Goal: Information Seeking & Learning: Learn about a topic

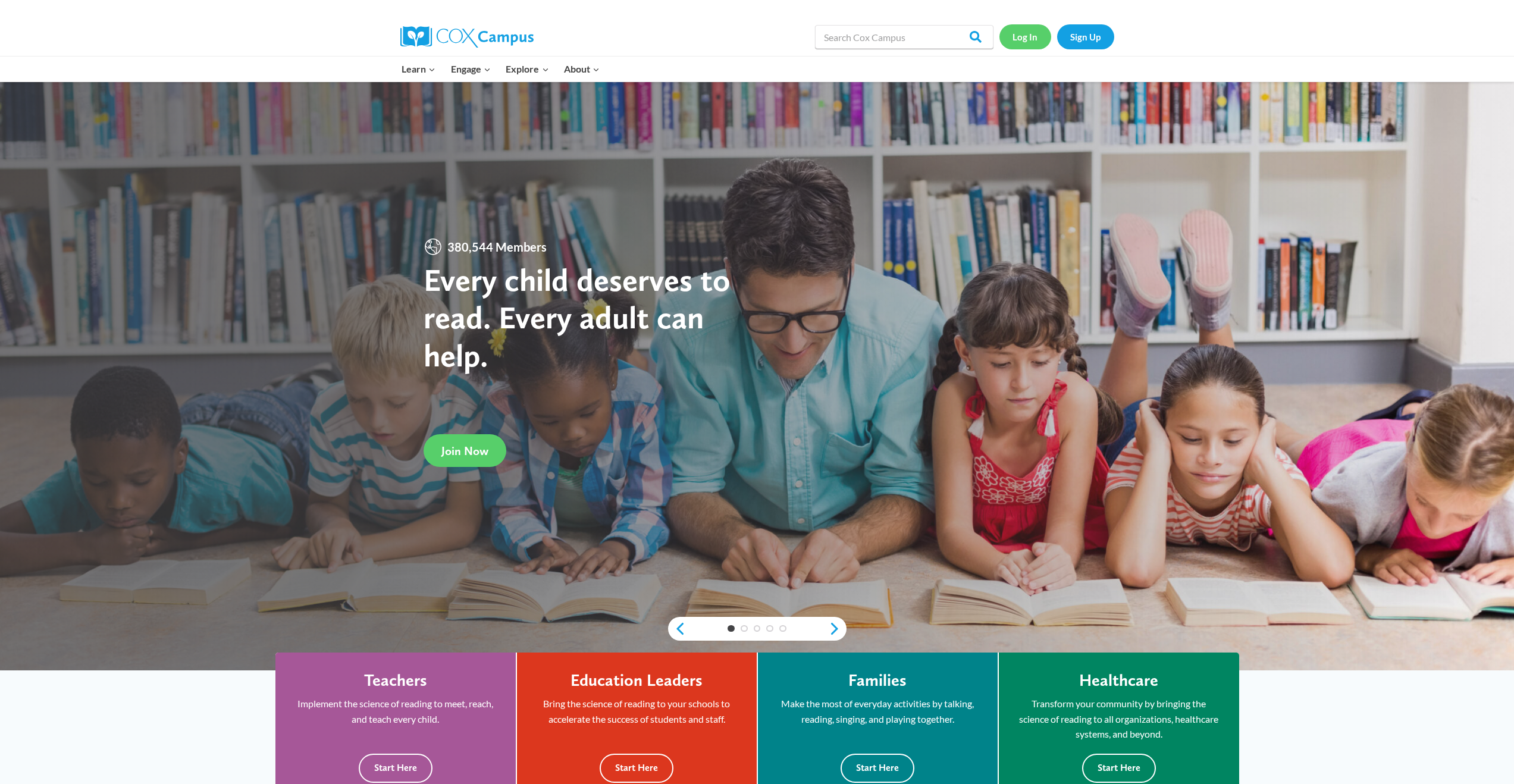
click at [1036, 35] on link "Log In" at bounding box center [1025, 36] width 52 height 24
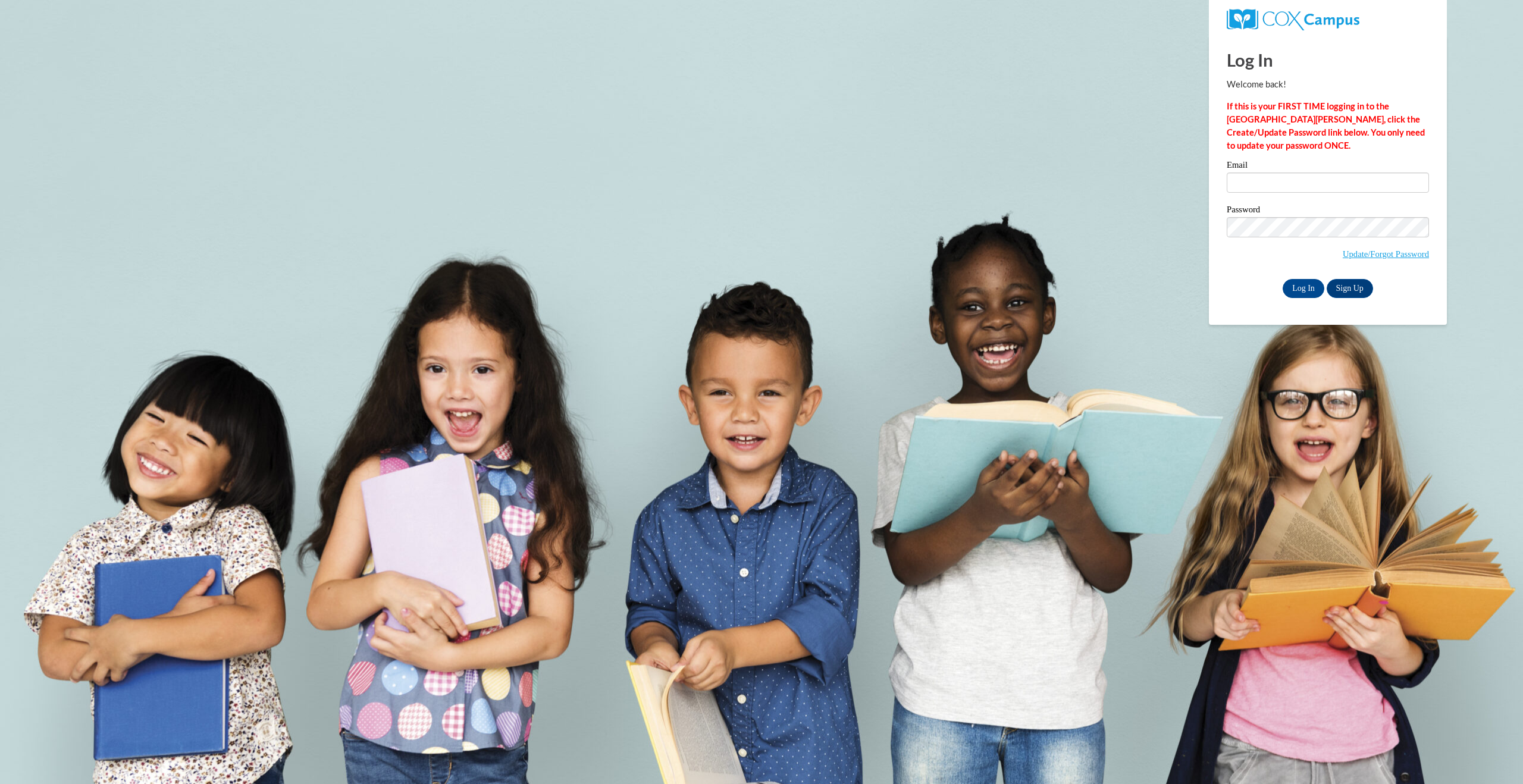
drag, startPoint x: 1382, startPoint y: 175, endPoint x: 1374, endPoint y: 183, distance: 11.3
click at [1374, 183] on div "Email" at bounding box center [1328, 181] width 203 height 41
click at [1373, 184] on input "Email" at bounding box center [1328, 182] width 203 height 20
type input "sarahayes97@gmail.com"
click at [1283, 279] on input "Log In" at bounding box center [1303, 288] width 41 height 19
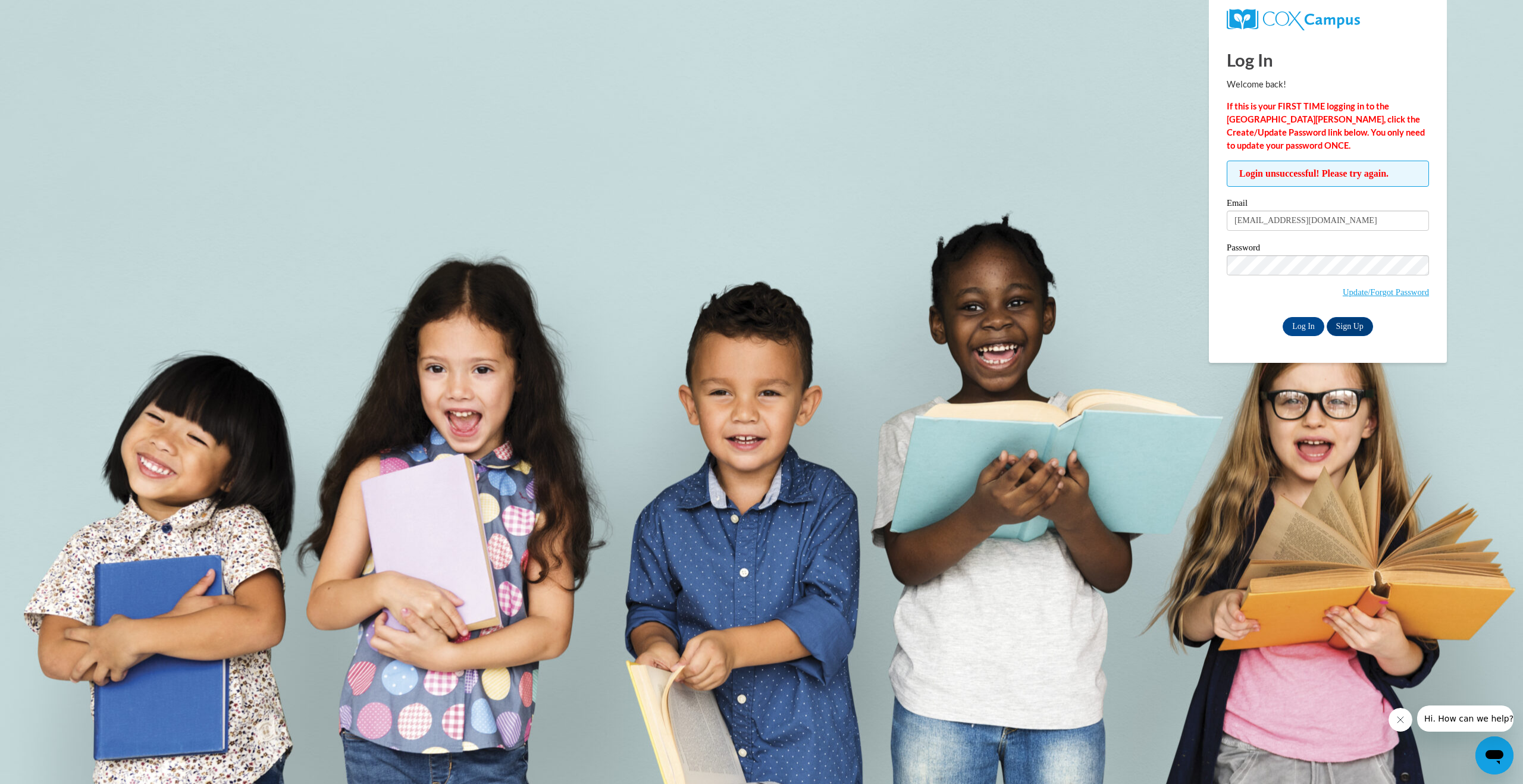
click at [1317, 276] on span "Update/Forgot Password" at bounding box center [1328, 280] width 203 height 49
click at [1283, 317] on input "Log In" at bounding box center [1303, 327] width 41 height 19
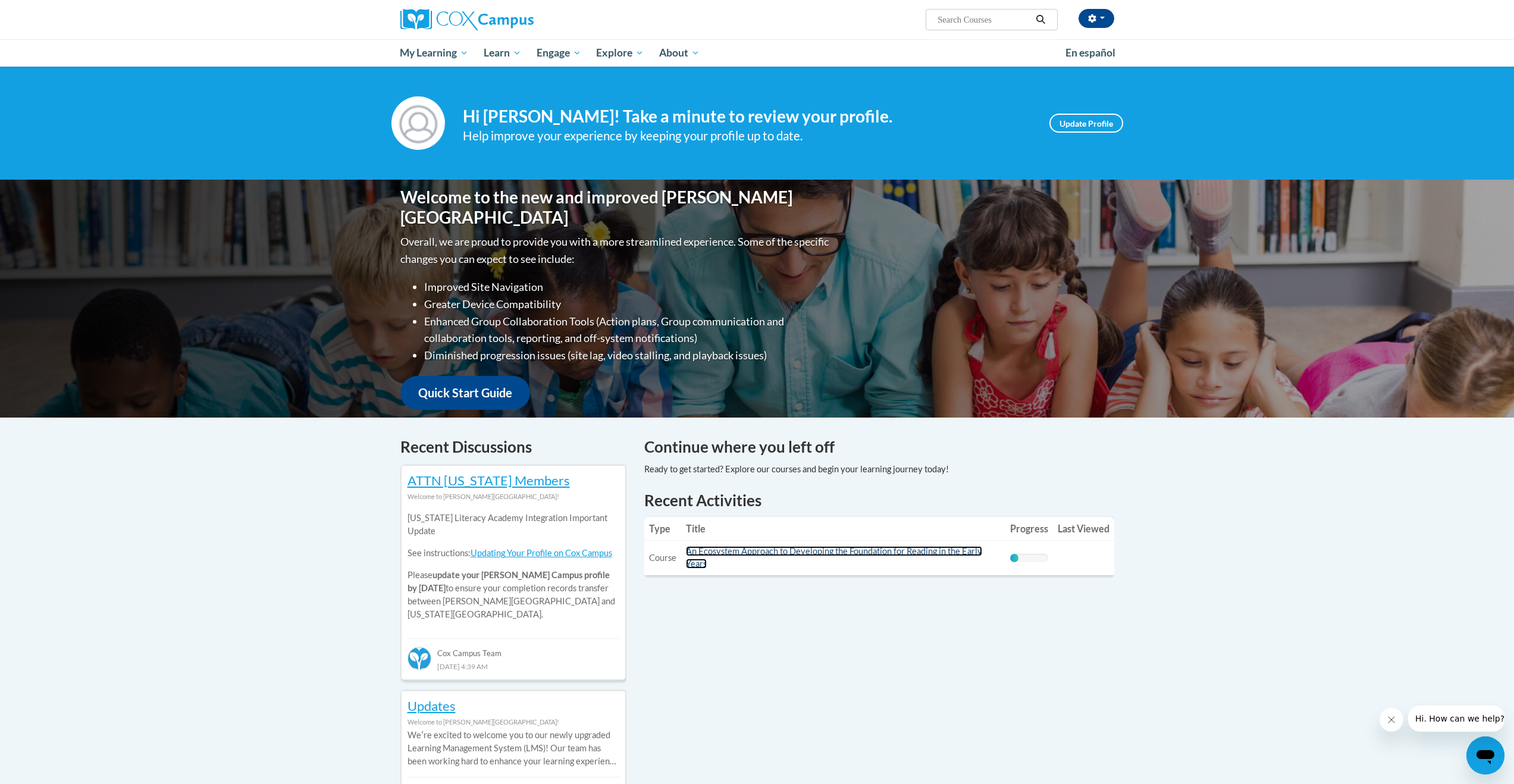
click at [756, 549] on link "An Ecosystem Approach to Developing the Foundation for Reading in the Early Yea…" at bounding box center [833, 556] width 296 height 22
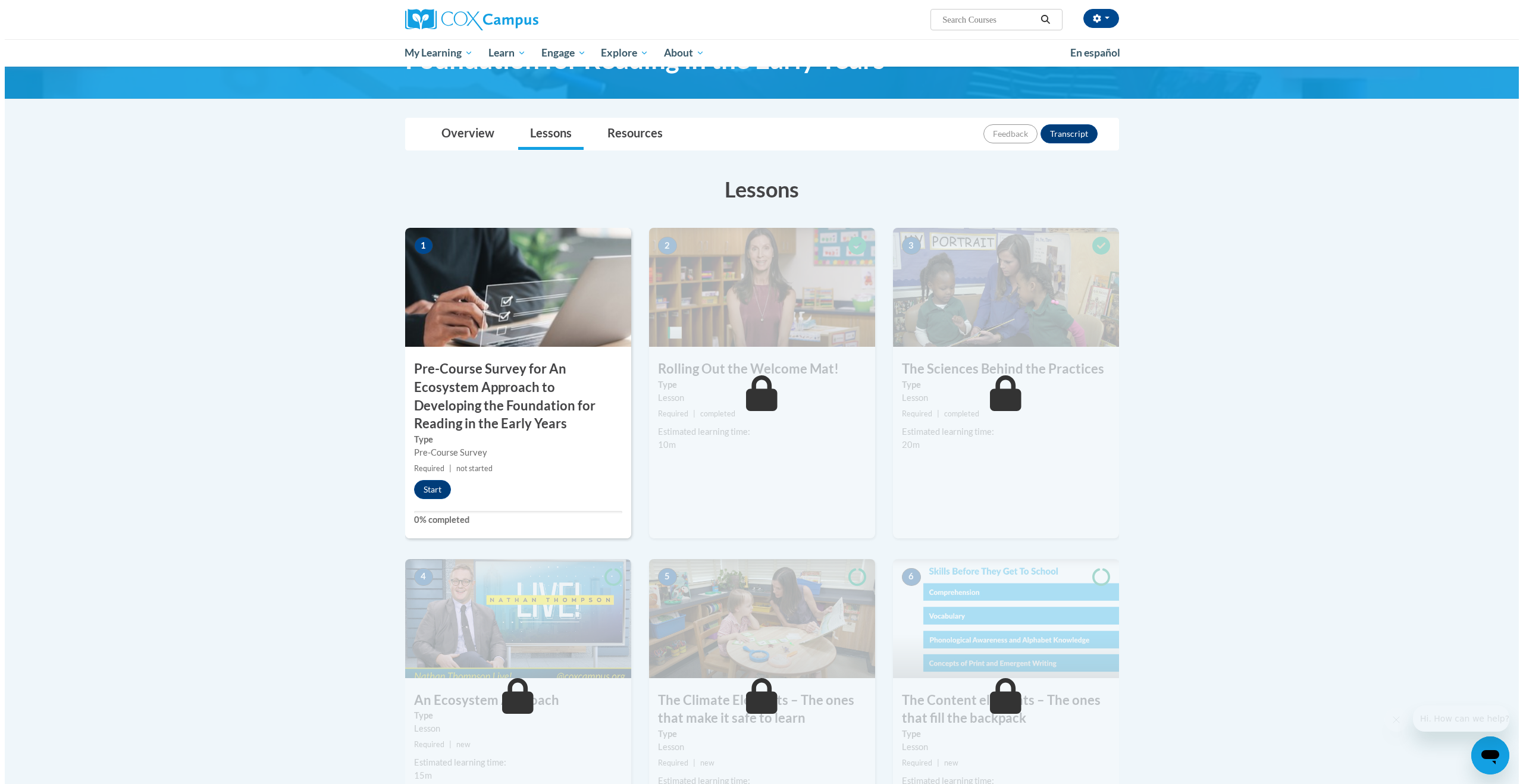
scroll to position [165, 0]
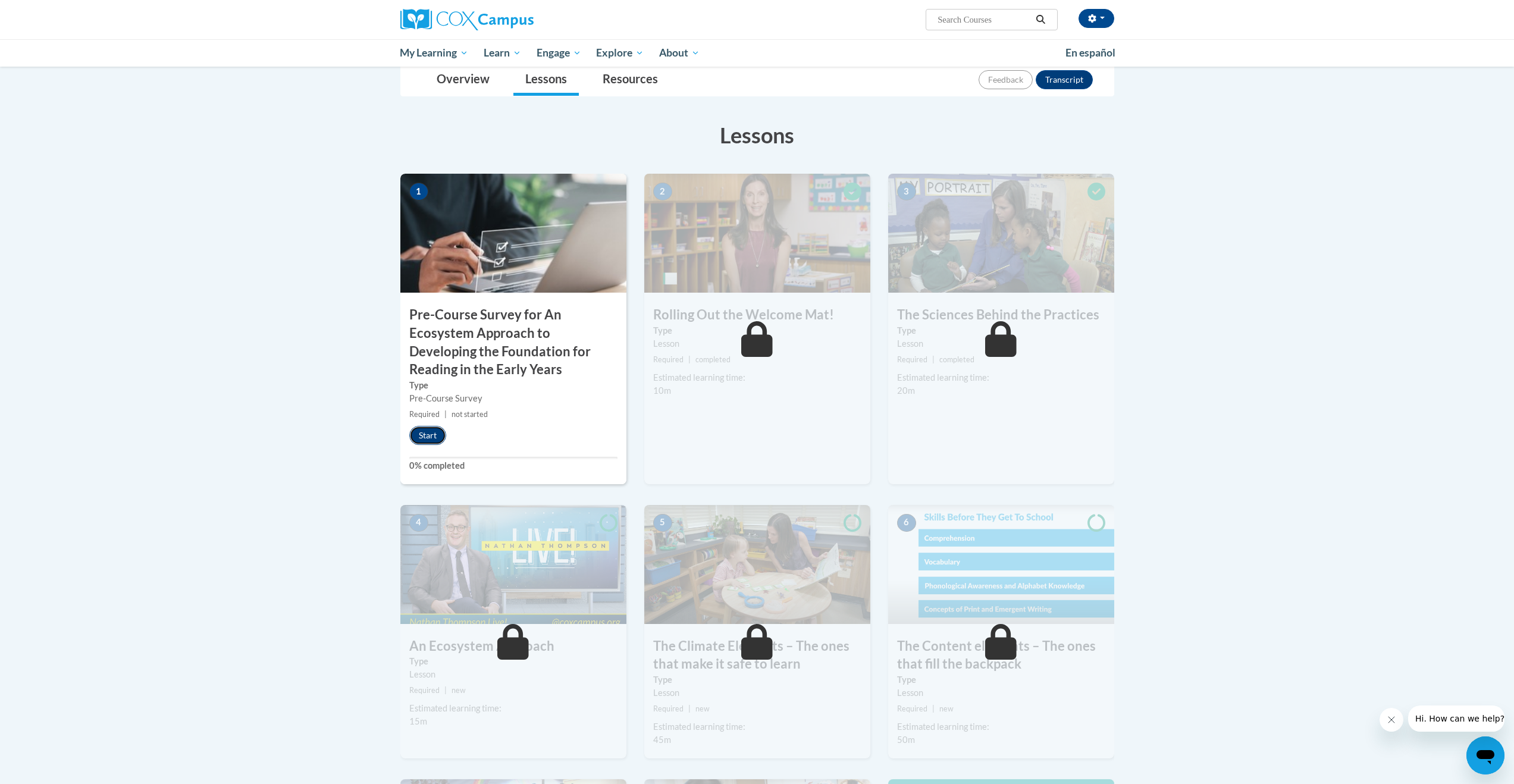
click at [436, 433] on button "Start" at bounding box center [427, 436] width 37 height 19
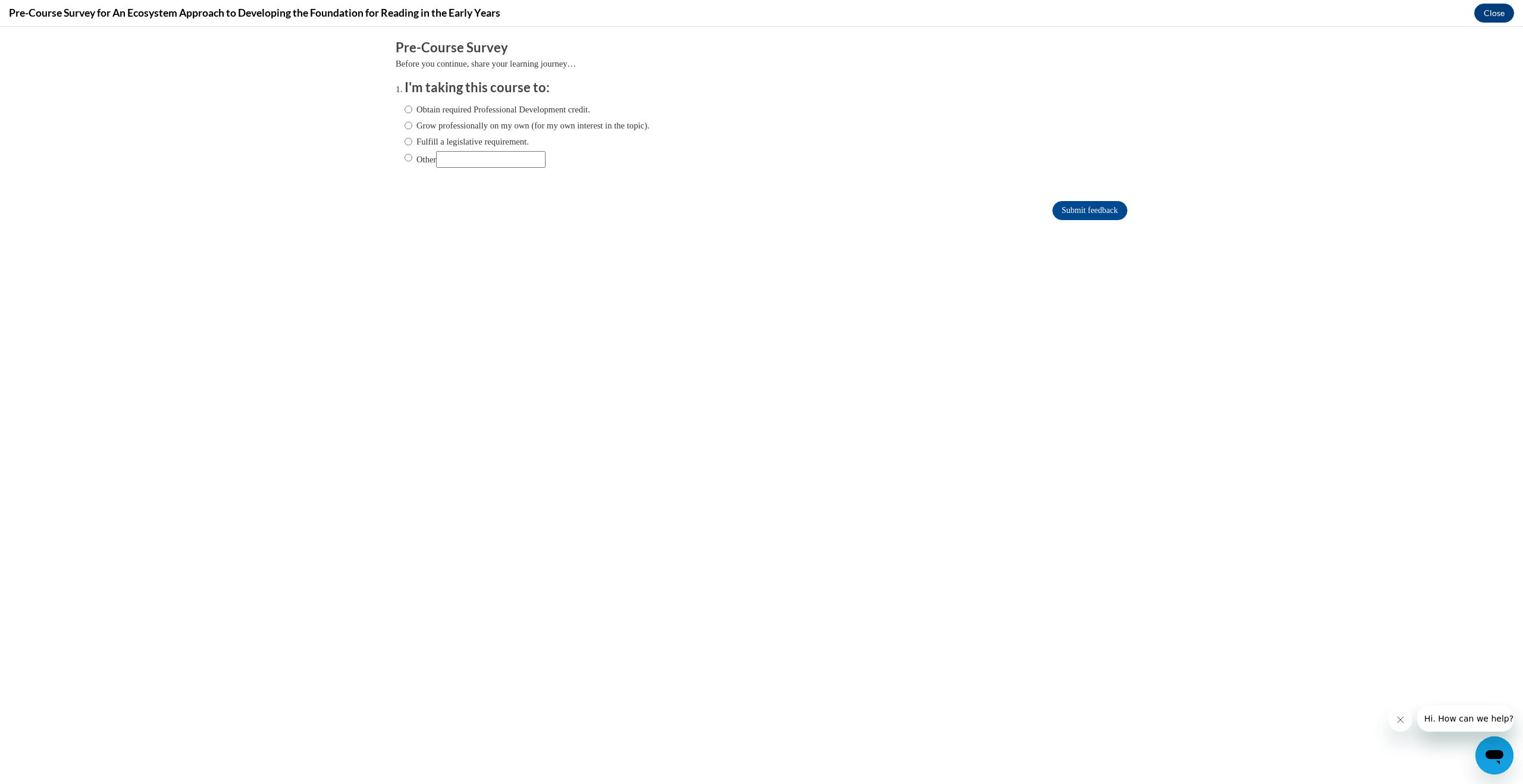
scroll to position [0, 0]
click at [405, 110] on input "Obtain required Professional Development credit." at bounding box center [409, 110] width 8 height 14
radio input "true"
click at [1067, 223] on form "Pre-Course Survey Before you continue, share your learning journey… I'm taking …" at bounding box center [761, 135] width 732 height 194
click at [1065, 213] on input "Submit feedback" at bounding box center [1090, 211] width 75 height 19
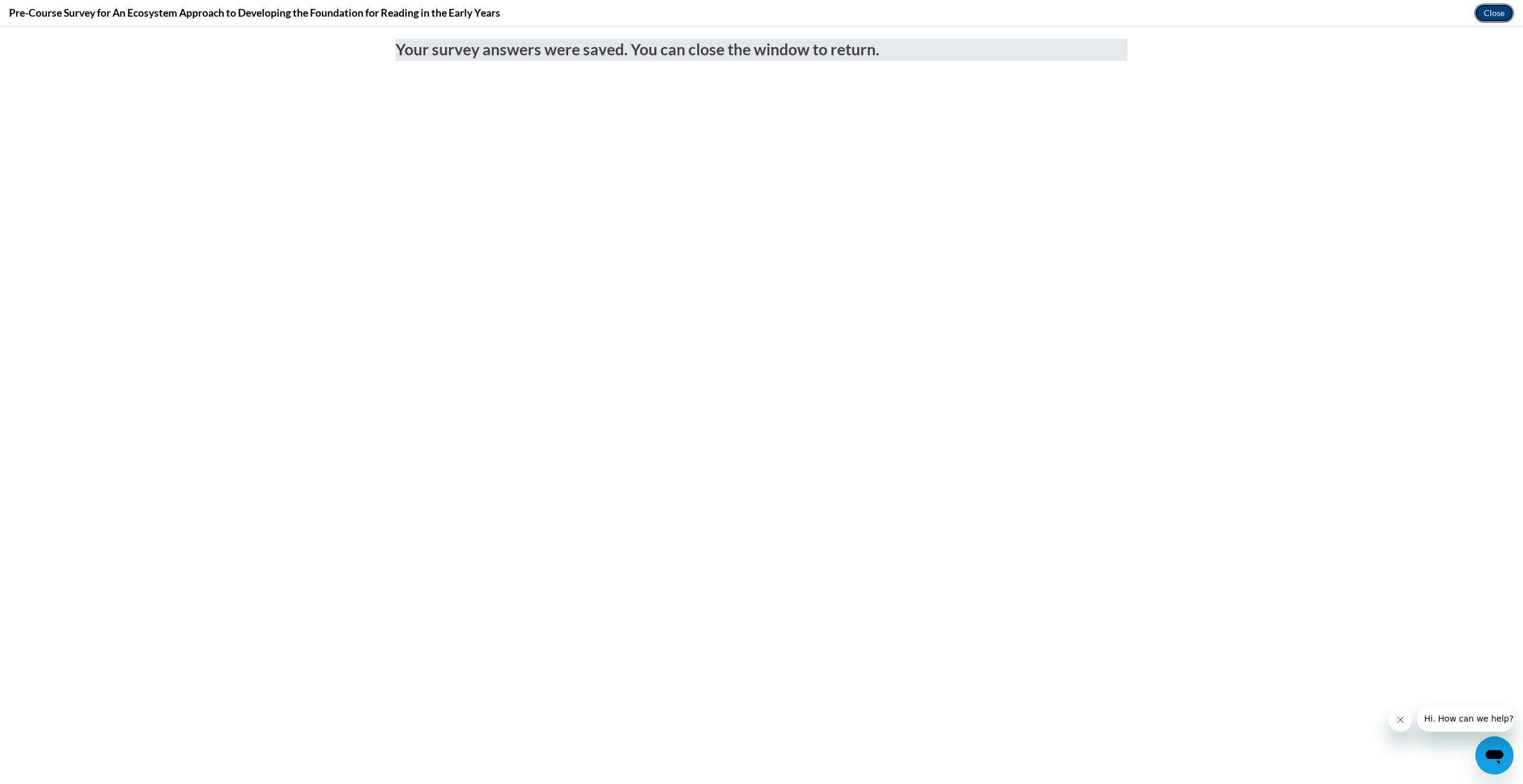
click at [1494, 14] on button "Close" at bounding box center [1494, 14] width 40 height 19
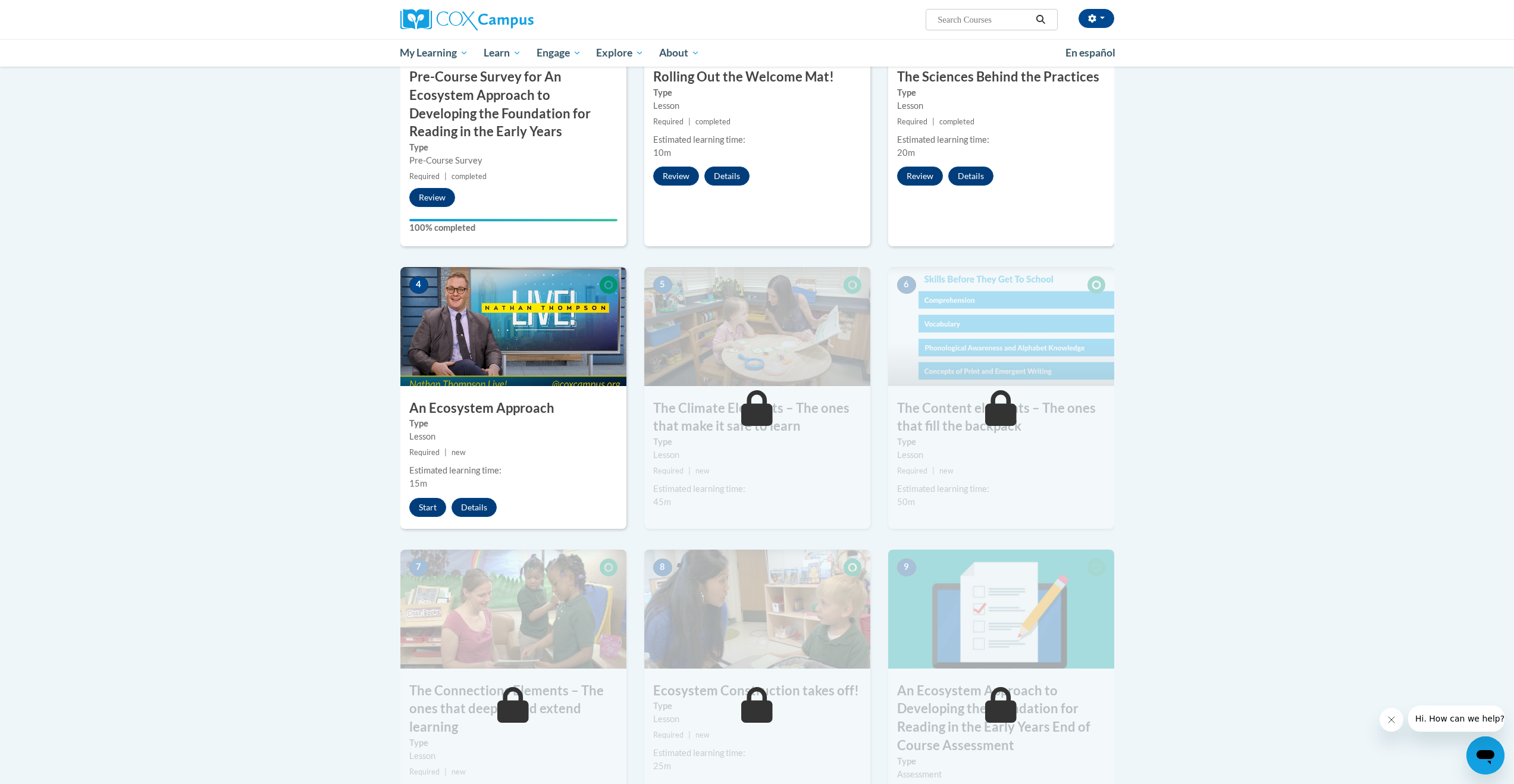
scroll to position [461, 0]
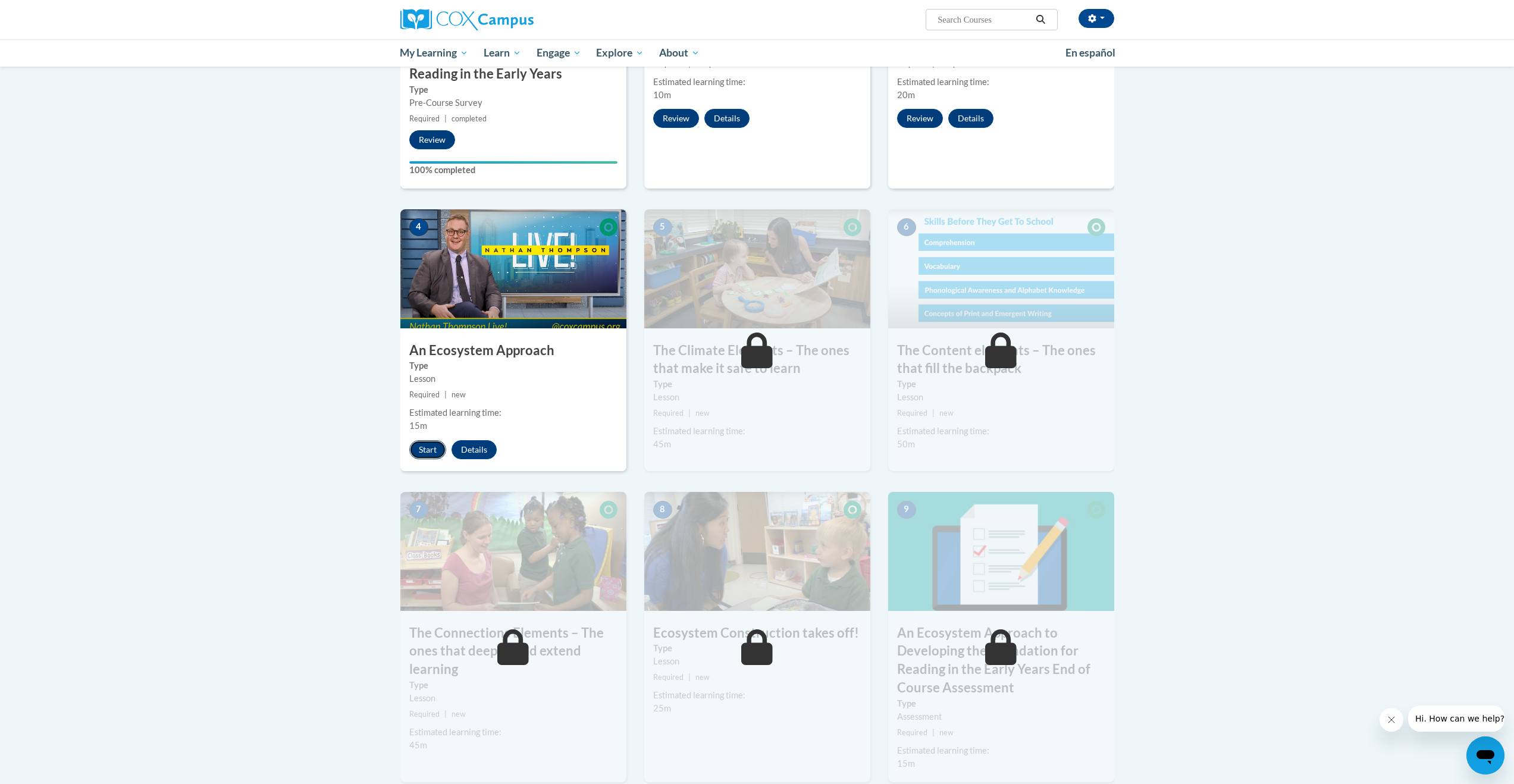
click at [439, 448] on button "Start" at bounding box center [427, 450] width 37 height 19
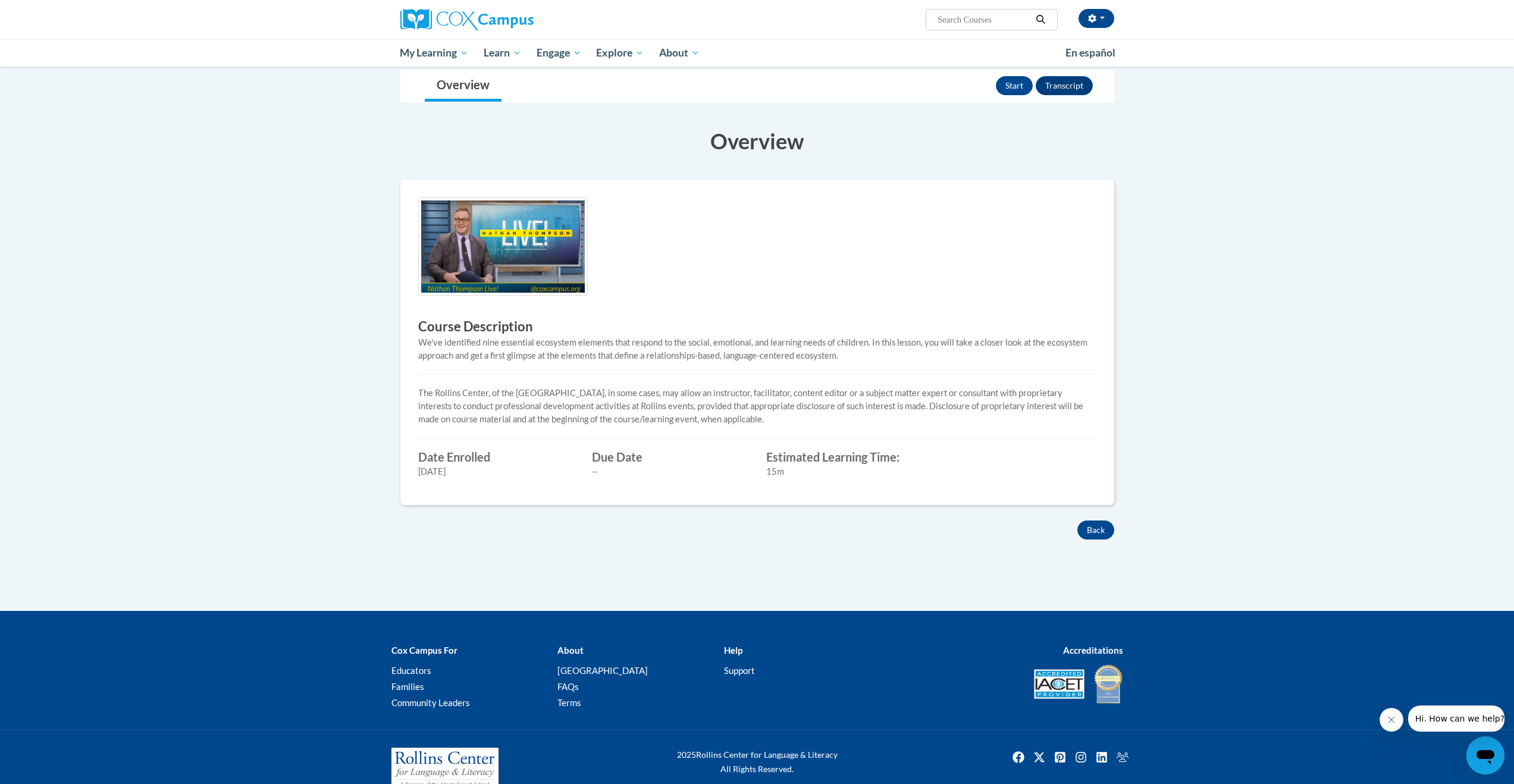
scroll to position [110, 0]
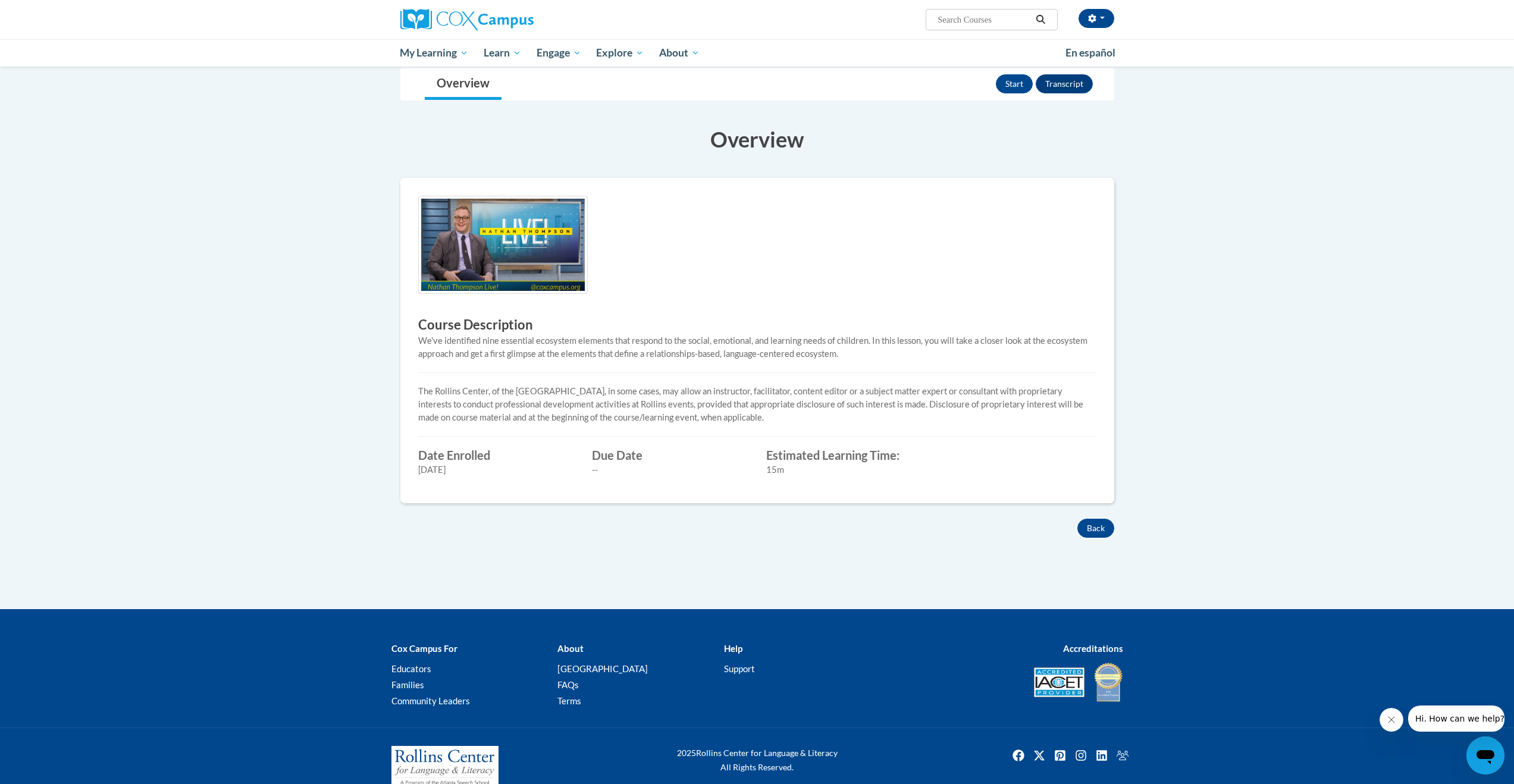
click at [470, 454] on label "Date Enrolled" at bounding box center [497, 455] width 156 height 14
click at [795, 462] on div "Estimated Learning Time: 15m" at bounding box center [844, 462] width 175 height 28
click at [459, 230] on img at bounding box center [503, 245] width 170 height 98
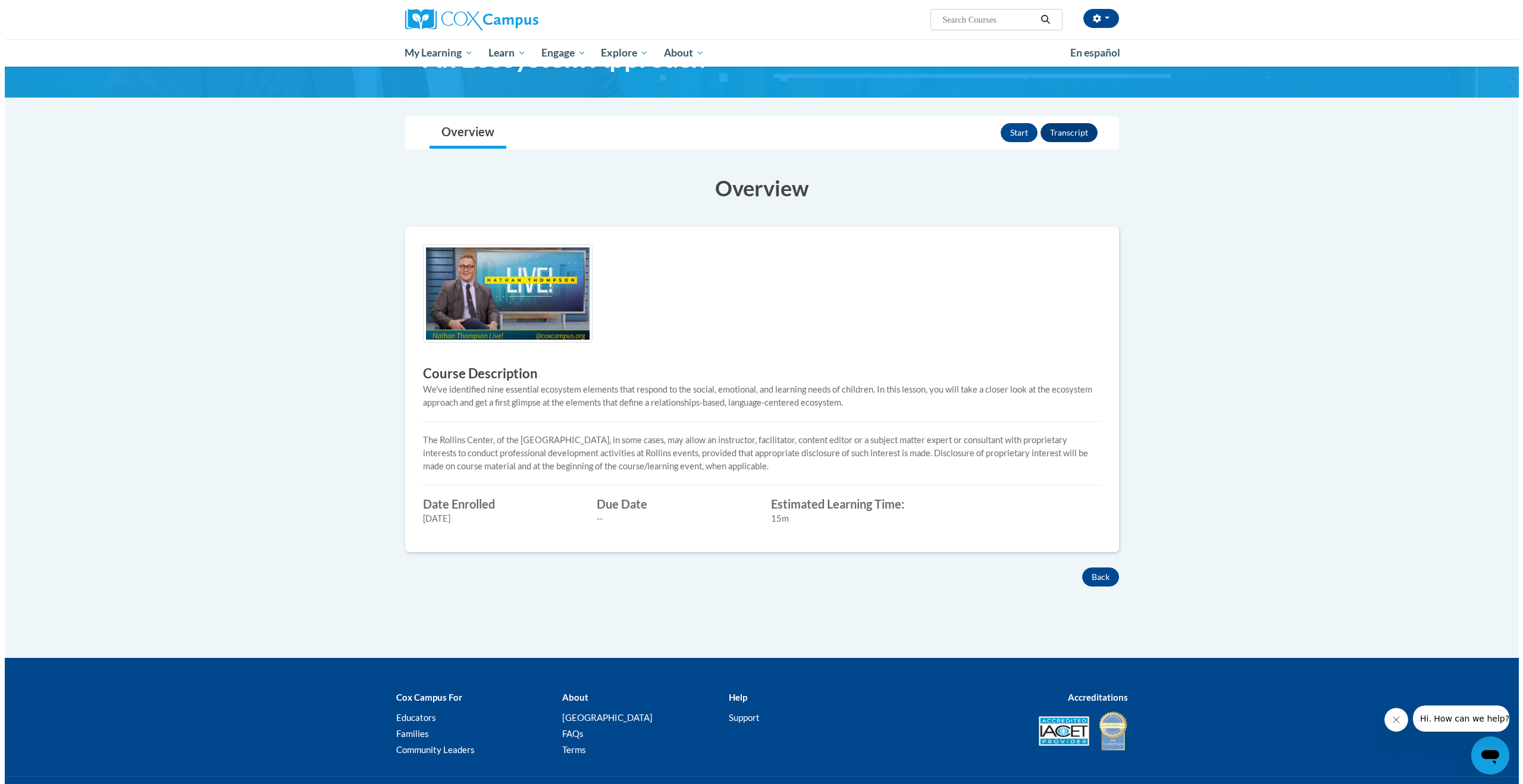
scroll to position [0, 0]
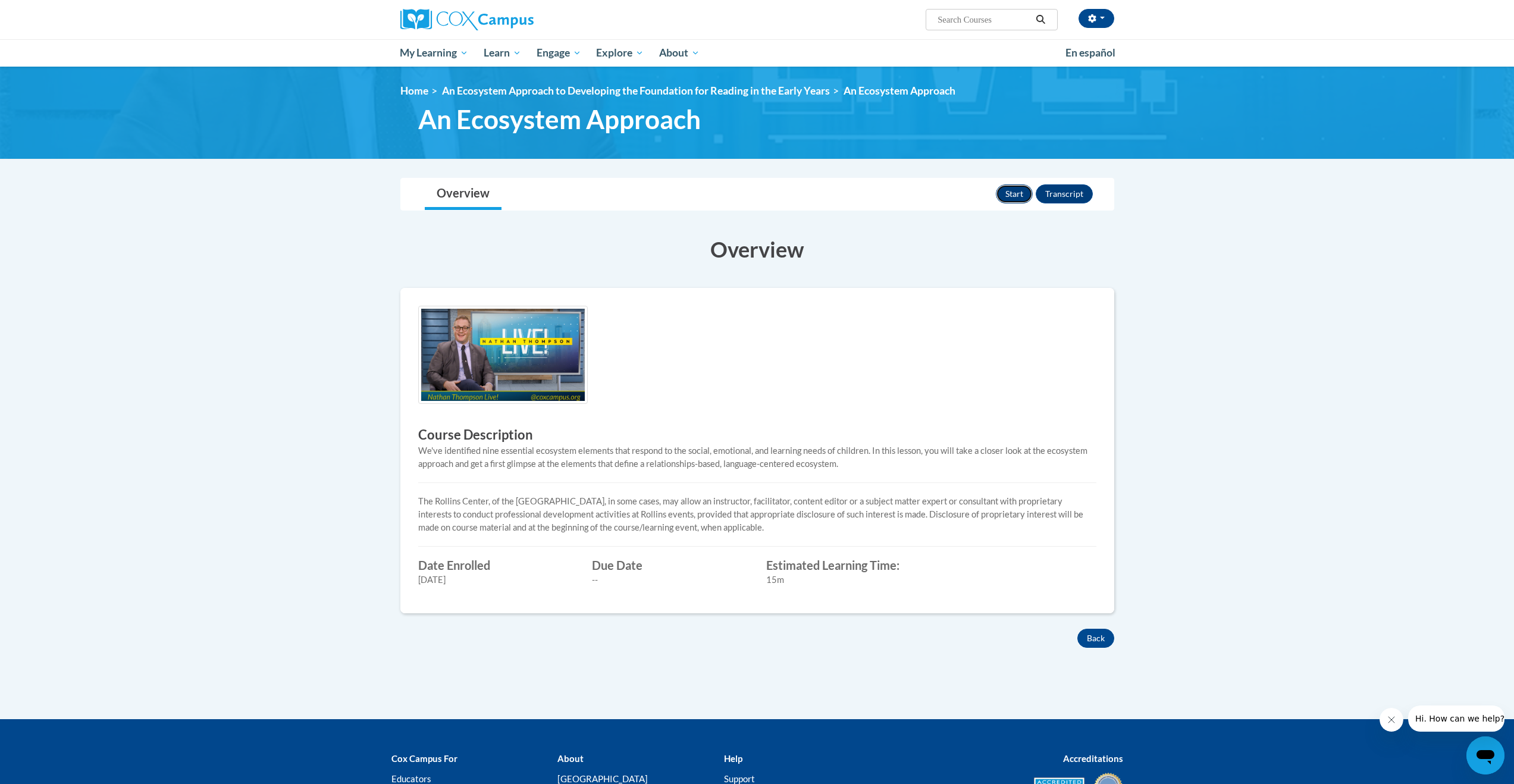
click at [1026, 198] on button "Start" at bounding box center [1014, 194] width 37 height 19
